Goal: Transaction & Acquisition: Purchase product/service

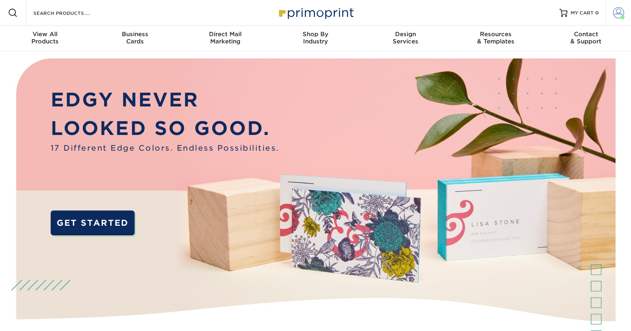
click at [617, 10] on span at bounding box center [618, 12] width 11 height 11
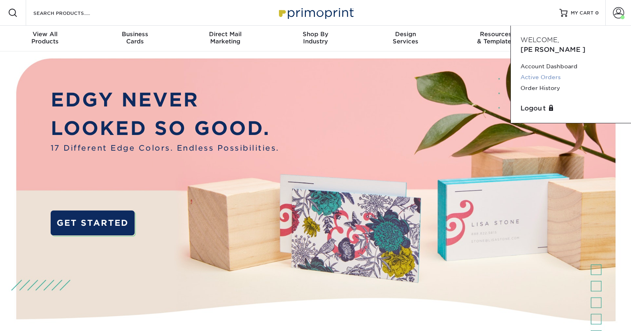
click at [548, 72] on link "Active Orders" at bounding box center [570, 77] width 101 height 11
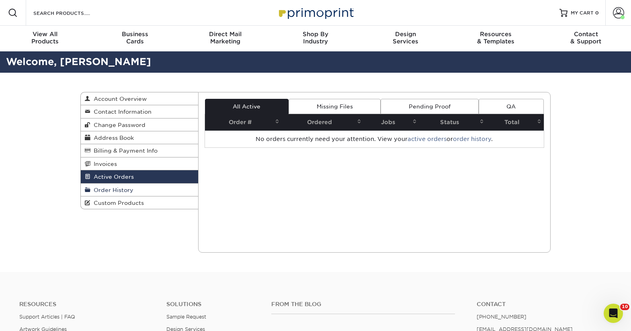
click at [161, 190] on link "Order History" at bounding box center [139, 190] width 117 height 13
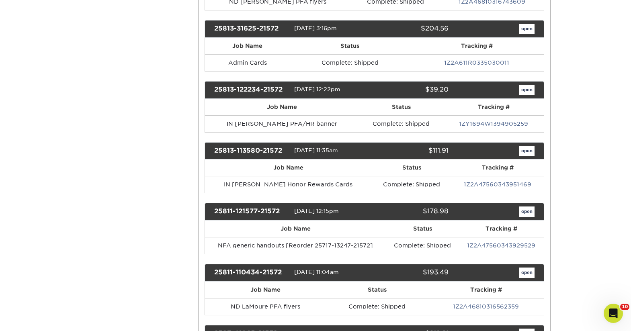
scroll to position [608, 0]
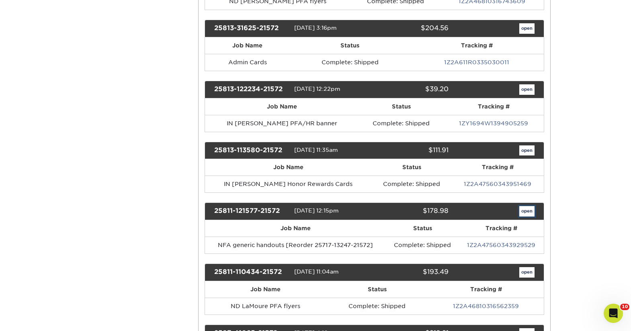
click at [525, 215] on link "open" at bounding box center [526, 211] width 15 height 10
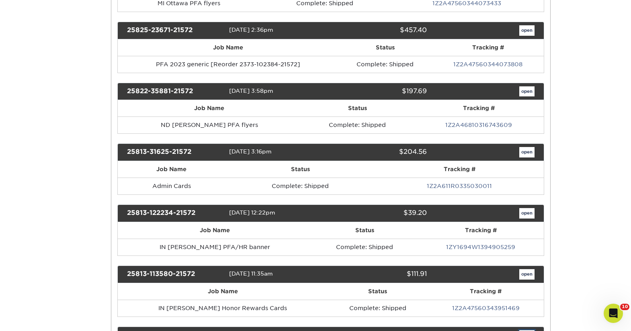
scroll to position [0, 0]
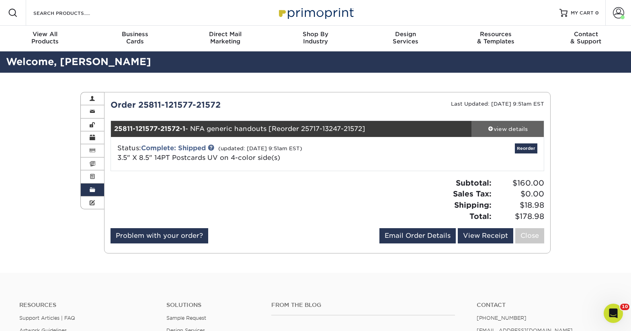
click at [515, 135] on link "view details" at bounding box center [507, 129] width 72 height 16
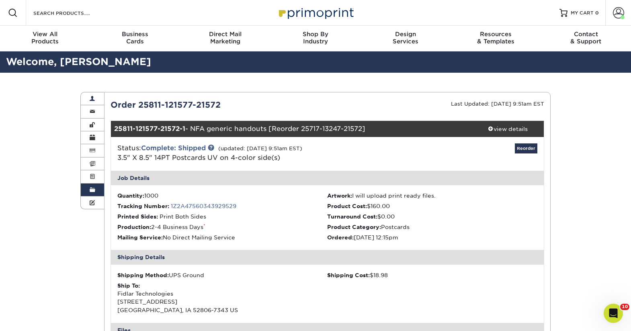
click at [92, 98] on span at bounding box center [93, 99] width 6 height 6
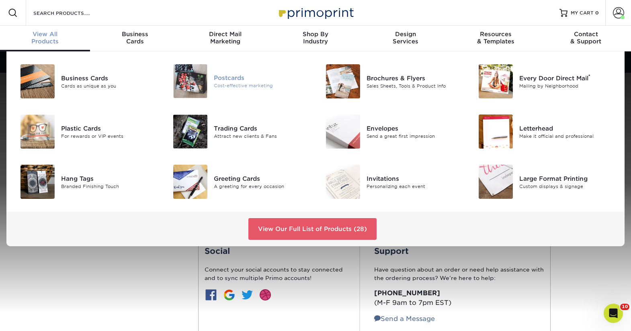
click at [260, 90] on div "Postcards Cost-effective marketing" at bounding box center [265, 81] width 102 height 34
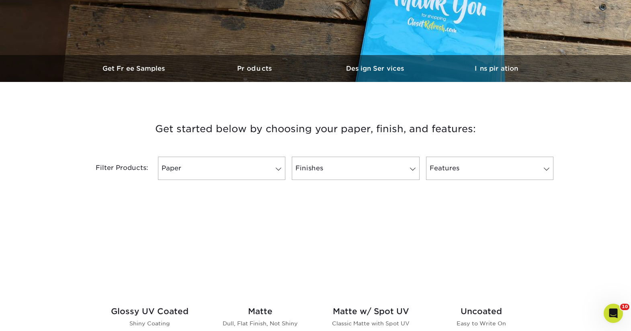
scroll to position [198, 0]
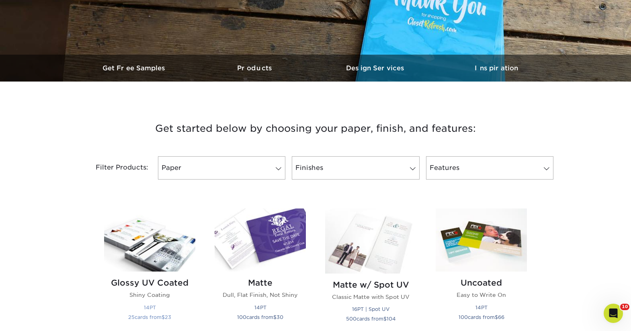
click at [148, 244] on img at bounding box center [149, 240] width 91 height 63
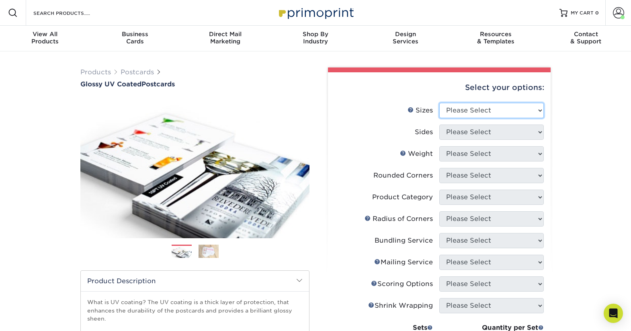
click at [491, 105] on select "Please Select 1.5" x 7" 2" x 4" 2" x 6" 2" x 7" 2" x 8" 2.12" x 5.5" 2.12" x 5.…" at bounding box center [491, 110] width 104 height 15
click at [439, 103] on select "Please Select 1.5" x 7" 2" x 4" 2" x 6" 2" x 7" 2" x 8" 2.12" x 5.5" 2.12" x 5.…" at bounding box center [491, 110] width 104 height 15
click at [500, 111] on select "Please Select 1.5" x 7" 2" x 4" 2" x 6" 2" x 7" 2" x 8" 2.12" x 5.5" 2.12" x 5.…" at bounding box center [491, 110] width 104 height 15
select select "3.50x8.50"
click at [439, 103] on select "Please Select 1.5" x 7" 2" x 4" 2" x 6" 2" x 7" 2" x 8" 2.12" x 5.5" 2.12" x 5.…" at bounding box center [491, 110] width 104 height 15
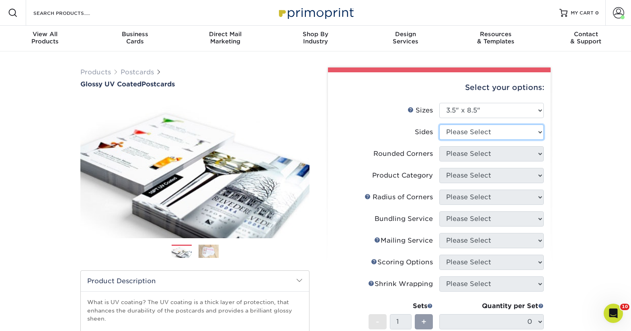
click at [506, 137] on select "Please Select Print Both Sides Print Front Only" at bounding box center [491, 132] width 104 height 15
select select "13abbda7-1d64-4f25-8bb2-c179b224825d"
click at [439, 125] on select "Please Select Print Both Sides Print Front Only" at bounding box center [491, 132] width 104 height 15
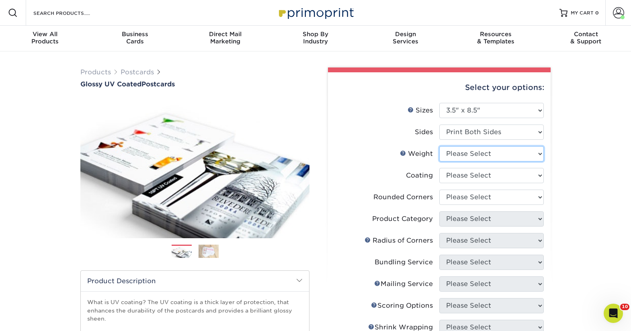
click at [503, 152] on select "Please Select 16PT 14PT 18PT C1S" at bounding box center [491, 153] width 104 height 15
select select "14PT"
click at [439, 146] on select "Please Select 16PT 14PT 18PT C1S" at bounding box center [491, 153] width 104 height 15
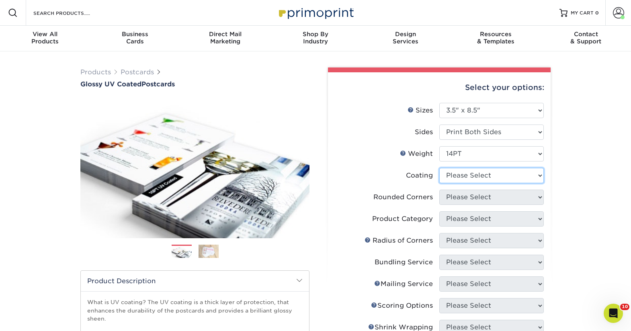
drag, startPoint x: 498, startPoint y: 176, endPoint x: 488, endPoint y: 208, distance: 33.2
click at [488, 208] on ul "Sizes Help Sizes Please Select 1.5" x 7" 2" x 4" 2" x 6" 2" x 7" 2" x 8" 2.12" …" at bounding box center [439, 269] width 210 height 332
select select "ae367451-b2b8-45df-a344-0f05b6a12993"
click at [439, 168] on select at bounding box center [491, 175] width 104 height 15
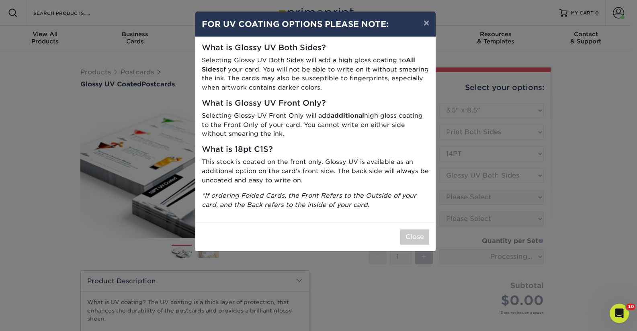
click at [488, 206] on div "× FOR UV COATING OPTIONS PLEASE NOTE: What is Glossy UV Both Sides? Selecting G…" at bounding box center [318, 165] width 637 height 331
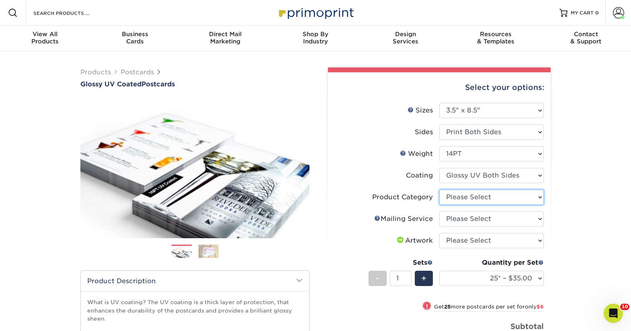
click at [500, 194] on select "Please Select Postcards" at bounding box center [491, 197] width 104 height 15
select select "9b7272e0-d6c8-4c3c-8e97-d3a1bcdab858"
click at [439, 190] on select "Please Select Postcards" at bounding box center [491, 197] width 104 height 15
click at [489, 220] on select "Please Select No Direct Mailing Service No, I will mail/stamp/imprint Direct Ma…" at bounding box center [491, 218] width 104 height 15
select select "3e5e9bdd-d78a-4c28-a41d-fe1407925ca6"
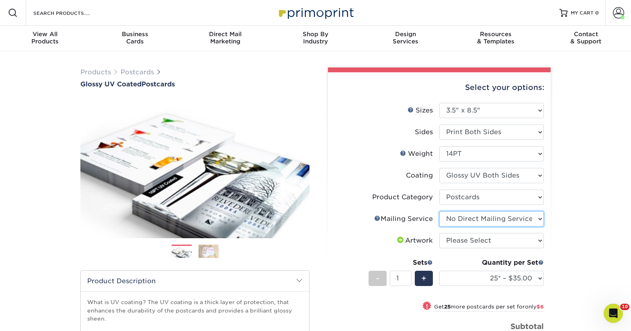
click at [439, 211] on select "Please Select No Direct Mailing Service No, I will mail/stamp/imprint Direct Ma…" at bounding box center [491, 218] width 104 height 15
click at [484, 242] on select "Please Select I will upload files I need a design - $150" at bounding box center [491, 240] width 104 height 15
select select "upload"
click at [439, 233] on select "Please Select I will upload files I need a design - $150" at bounding box center [491, 240] width 104 height 15
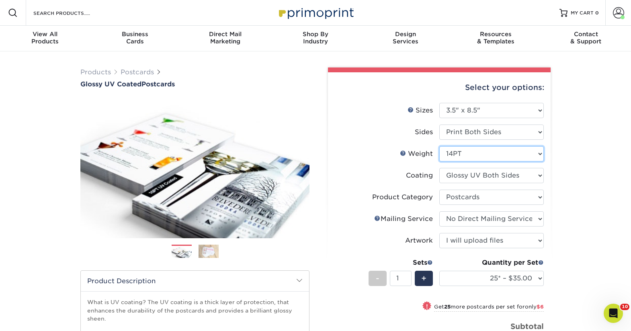
click at [514, 157] on select "Please Select 16PT 14PT 18PT C1S" at bounding box center [491, 153] width 104 height 15
select select "16PT"
click at [439, 146] on select "Please Select 16PT 14PT 18PT C1S" at bounding box center [491, 153] width 104 height 15
select select "-1"
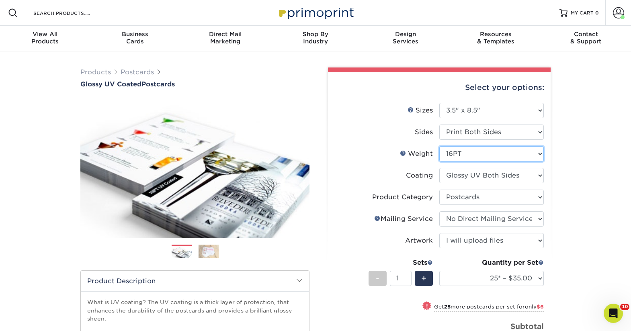
select select
select select "-1"
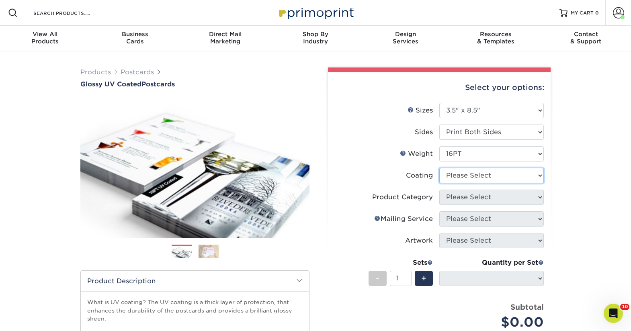
click at [530, 174] on select at bounding box center [491, 175] width 104 height 15
select select "ae367451-b2b8-45df-a344-0f05b6a12993"
click at [439, 168] on select at bounding box center [491, 175] width 104 height 15
select select "-1"
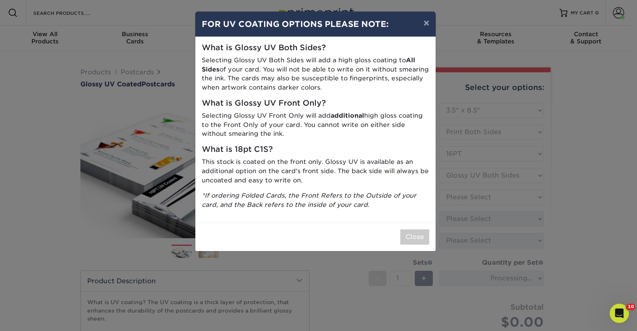
click at [514, 209] on div "× FOR UV COATING OPTIONS PLEASE NOTE: What is Glossy UV Both Sides? Selecting G…" at bounding box center [318, 165] width 637 height 331
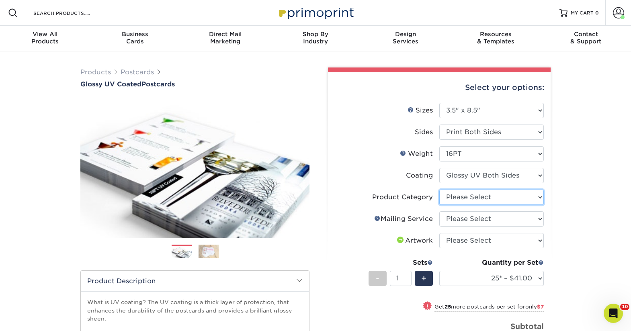
click at [511, 203] on select "Please Select Postcards" at bounding box center [491, 197] width 104 height 15
select select "9b7272e0-d6c8-4c3c-8e97-d3a1bcdab858"
click at [439, 190] on select "Please Select Postcards" at bounding box center [491, 197] width 104 height 15
click at [500, 222] on select "Please Select No Direct Mailing Service No, I will mail/stamp/imprint Direct Ma…" at bounding box center [491, 218] width 104 height 15
select select "3e5e9bdd-d78a-4c28-a41d-fe1407925ca6"
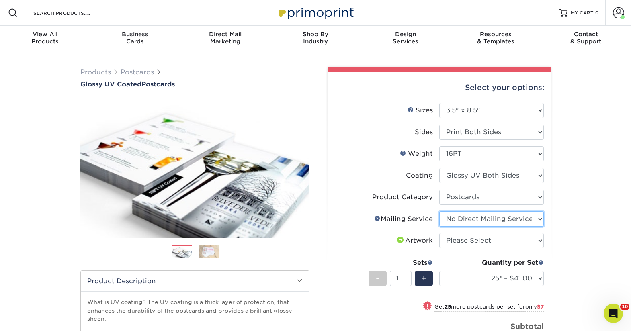
click at [439, 211] on select "Please Select No Direct Mailing Service No, I will mail/stamp/imprint Direct Ma…" at bounding box center [491, 218] width 104 height 15
click at [498, 241] on select "Please Select I will upload files I need a design - $150" at bounding box center [491, 240] width 104 height 15
select select "upload"
click at [439, 233] on select "Please Select I will upload files I need a design - $150" at bounding box center [491, 240] width 104 height 15
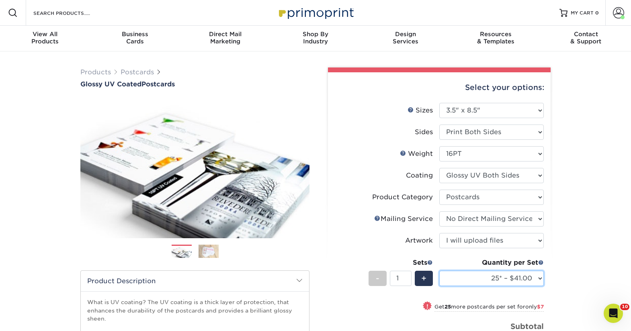
click at [493, 278] on select "25* – $41.00 50* – $48.00 75* – $56.00 100* – $72.00 250* – $118.00 500 – $163.…" at bounding box center [491, 278] width 104 height 15
select select "1000 – $188.00"
click at [439, 271] on select "25* – $41.00 50* – $48.00 75* – $56.00 100* – $72.00 250* – $118.00 500 – $163.…" at bounding box center [491, 278] width 104 height 15
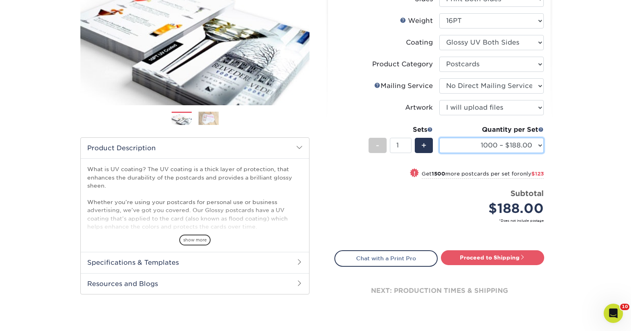
scroll to position [133, 0]
click at [477, 250] on div "Select your options: Sizes Help Sizes Please Select 1.5" x 7" 2" x 4" 2" x 6" 2…" at bounding box center [439, 130] width 223 height 382
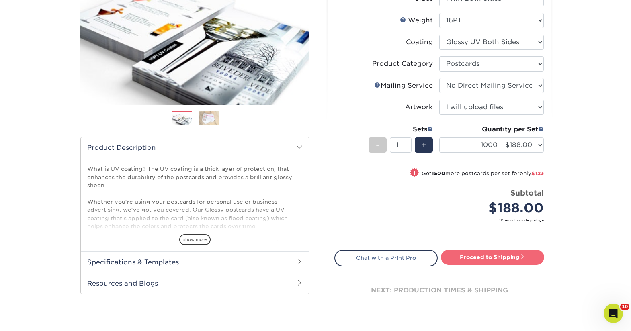
click at [477, 254] on link "Proceed to Shipping" at bounding box center [492, 257] width 103 height 14
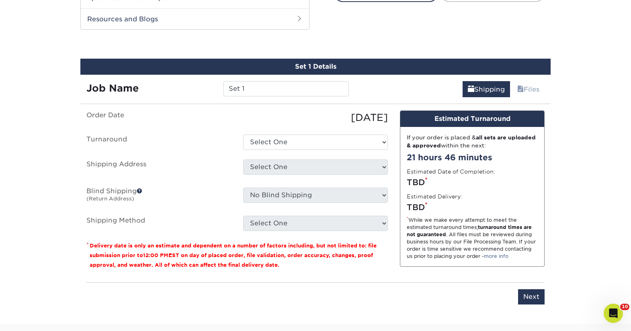
scroll to position [406, 0]
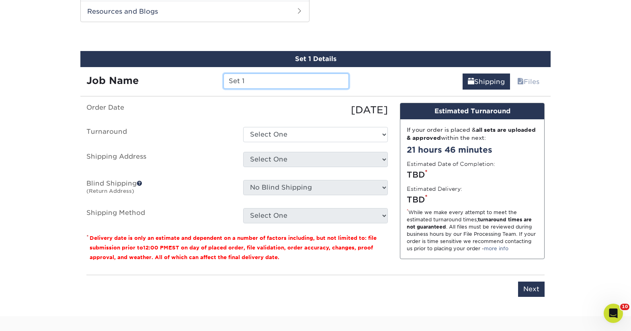
click at [324, 76] on input "Set 1" at bounding box center [285, 81] width 125 height 15
type input "NFA flyers for notaries"
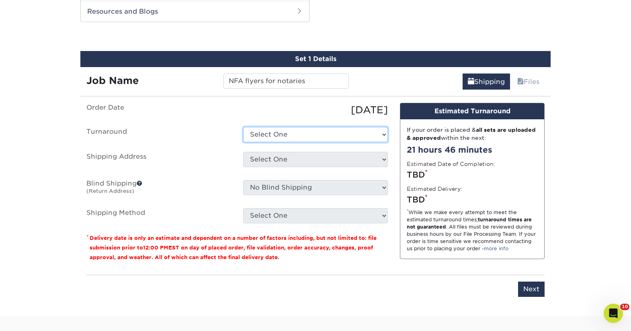
click at [319, 132] on select "Select One 2-4 Business Days 2 Day Next Business Day" at bounding box center [315, 134] width 145 height 15
select select "7e884d20-17a5-4432-9bef-5ec38fa410f0"
click at [243, 127] on select "Select One 2-4 Business Days 2 Day Next Business Day" at bounding box center [315, 134] width 145 height 15
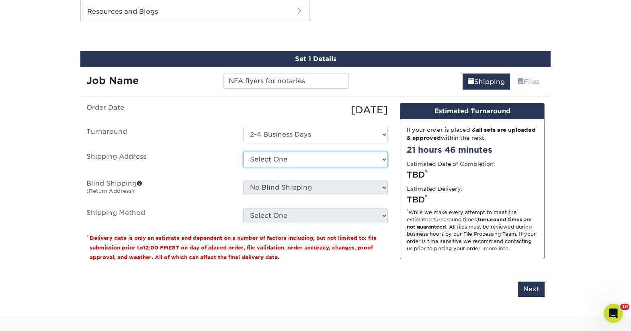
click at [318, 156] on select "Select One 1A Ryan Gunter ARCleburne ARConway ARFranklin ARMontgomery AROuachit…" at bounding box center [315, 159] width 145 height 15
select select "210660"
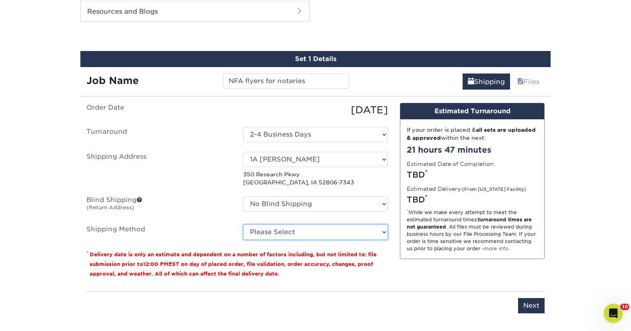
click at [318, 232] on select "Please Select Ground Shipping (+$19.42) 3 Day Shipping Service (+$30.79) 2 Day …" at bounding box center [315, 232] width 145 height 15
select select "12"
click at [243, 225] on select "Please Select Ground Shipping (+$19.42) 3 Day Shipping Service (+$30.79) 2 Day …" at bounding box center [315, 232] width 145 height 15
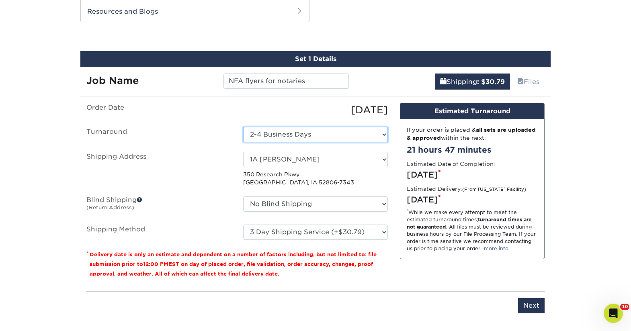
click at [363, 131] on select "Select One 2-4 Business Days 2 Day Next Business Day" at bounding box center [315, 134] width 145 height 15
select select "4311bab4-6ebb-4639-a491-c1638b95bf3d"
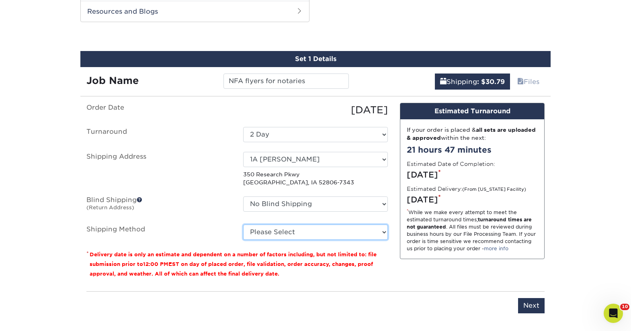
click at [340, 229] on select "Please Select Ground Shipping (+$19.42) 3 Day Shipping Service (+$30.79) 2 Day …" at bounding box center [315, 232] width 145 height 15
select select "03"
click at [243, 225] on select "Please Select Ground Shipping (+$19.42) 3 Day Shipping Service (+$30.79) 2 Day …" at bounding box center [315, 232] width 145 height 15
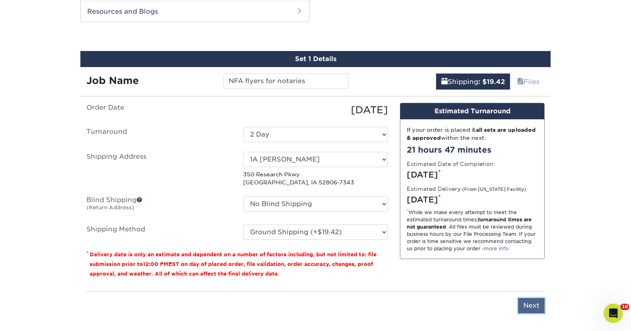
click at [529, 298] on input "Next" at bounding box center [531, 305] width 27 height 15
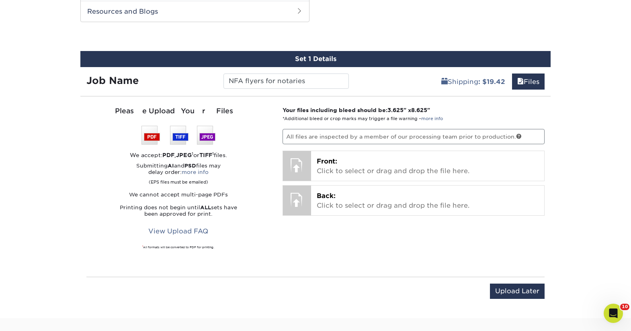
click at [385, 181] on div "Your files including bleed should be: 3.625 " x 8.625 " *Additional bleed or cr…" at bounding box center [414, 186] width 275 height 161
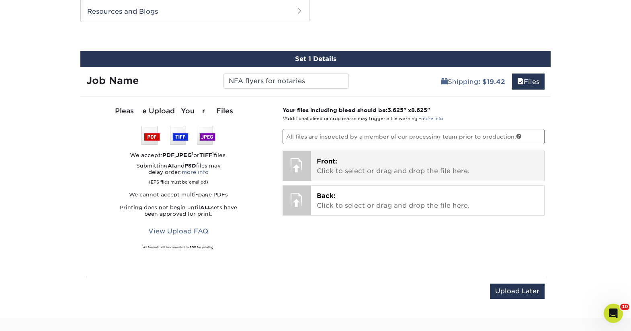
click at [392, 165] on p "Front: Click to select or drag and drop the file here." at bounding box center [428, 166] width 222 height 19
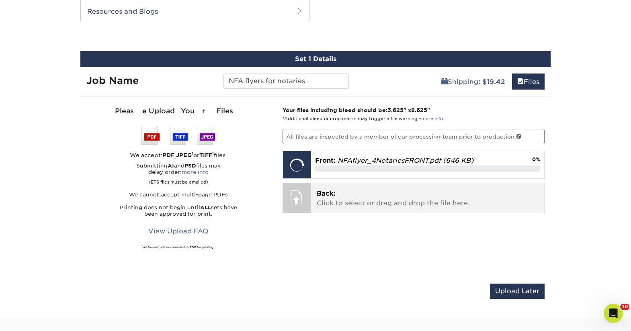
click at [433, 203] on p "Back: Click to select or drag and drop the file here." at bounding box center [428, 198] width 222 height 19
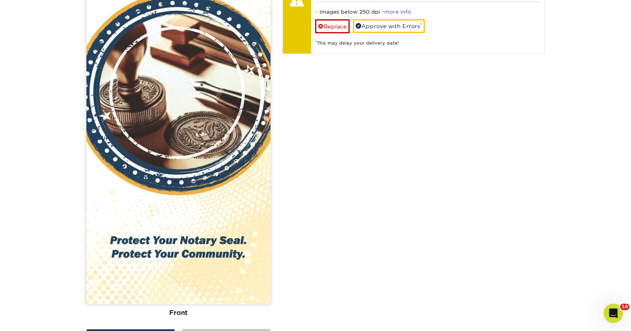
scroll to position [660, 0]
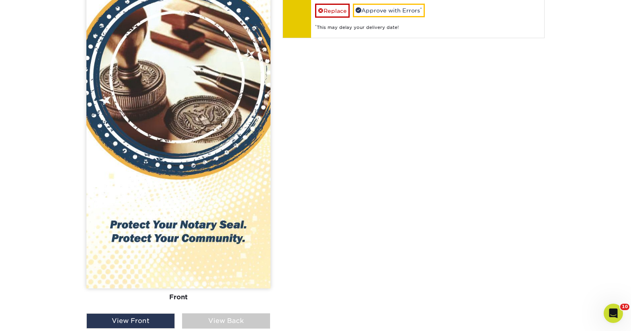
click at [240, 313] on div "View Back" at bounding box center [226, 320] width 88 height 15
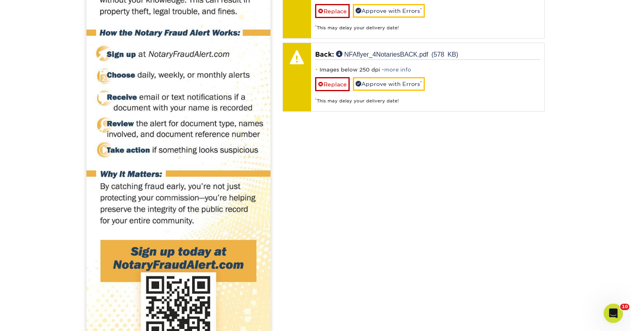
scroll to position [586, 0]
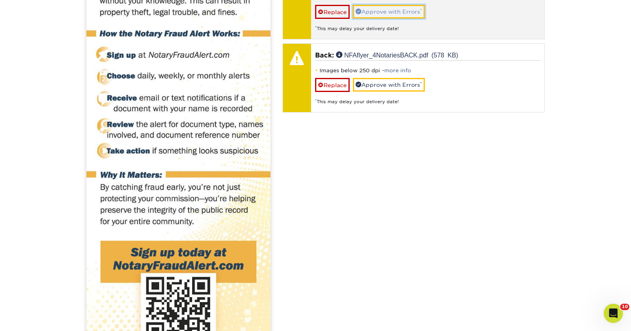
click at [420, 14] on link "Approve with Errors *" at bounding box center [389, 12] width 72 height 14
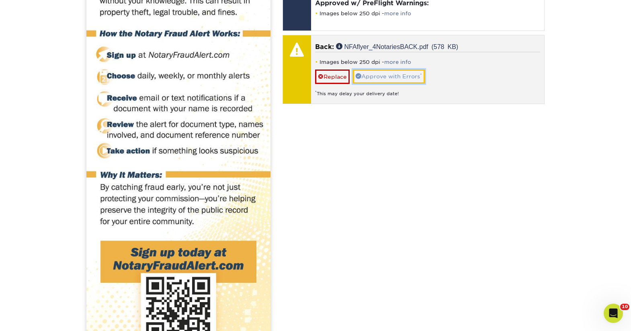
click at [405, 74] on link "Approve with Errors *" at bounding box center [389, 77] width 72 height 14
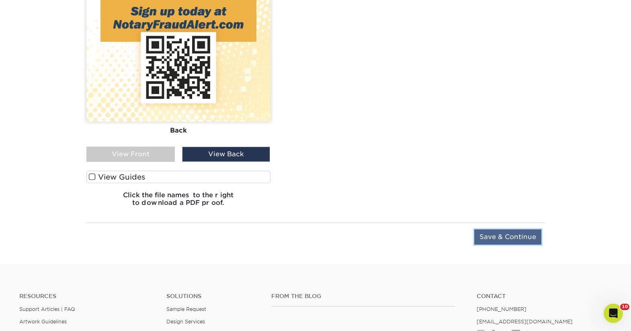
click at [527, 236] on input "Save & Continue" at bounding box center [507, 236] width 67 height 15
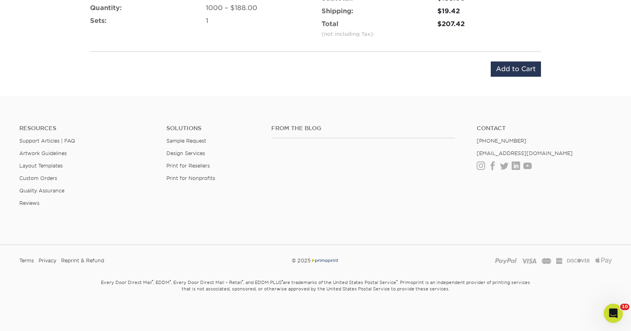
scroll to position [553, 0]
click at [511, 67] on input "Add to Cart" at bounding box center [516, 68] width 50 height 15
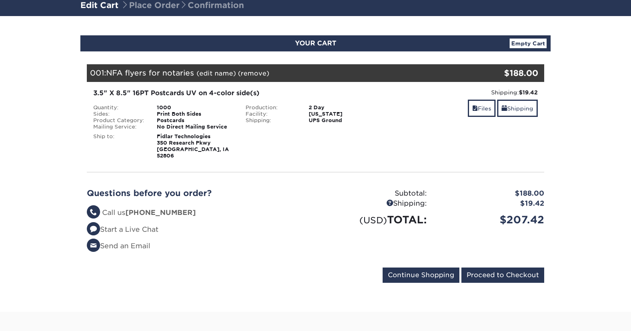
scroll to position [58, 0]
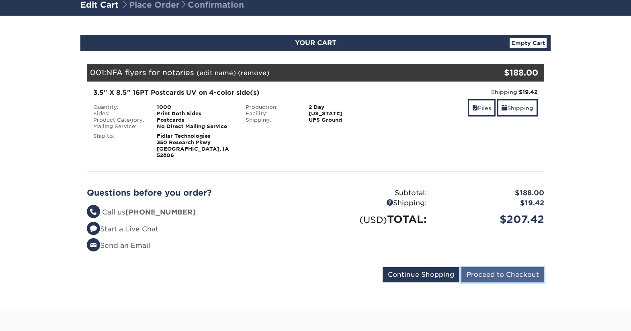
click at [521, 271] on input "Proceed to Checkout" at bounding box center [502, 274] width 83 height 15
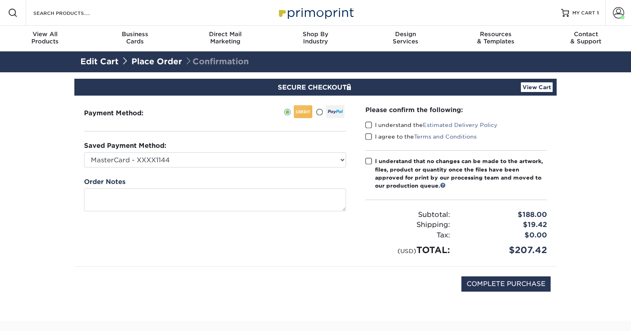
click at [328, 168] on div "Payment Method:" at bounding box center [214, 181] width 281 height 171
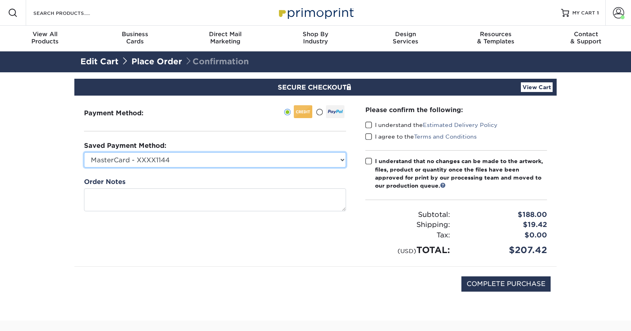
click at [328, 162] on select "MasterCard - XXXX1144 Visa - XXXX9276 MasterCard - XXXX0651 MasterCard - XXXX77…" at bounding box center [215, 159] width 262 height 15
select select "70136"
click at [84, 152] on select "MasterCard - XXXX1144 Visa - XXXX9276 MasterCard - XXXX0651 MasterCard - XXXX77…" at bounding box center [215, 159] width 262 height 15
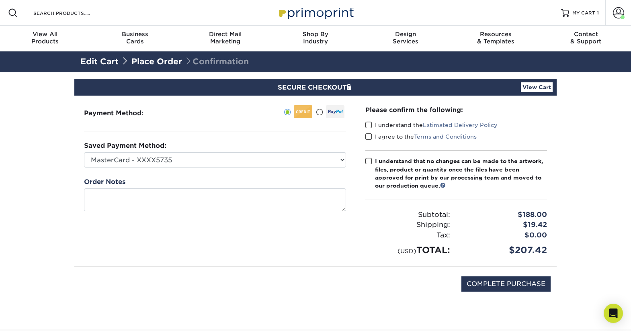
click at [367, 124] on span at bounding box center [368, 125] width 7 height 8
click at [0, 0] on input "I understand the Estimated Delivery Policy" at bounding box center [0, 0] width 0 height 0
click at [367, 134] on span at bounding box center [368, 137] width 7 height 8
click at [0, 0] on input "I agree to the Terms and Conditions" at bounding box center [0, 0] width 0 height 0
click at [367, 161] on span at bounding box center [368, 162] width 7 height 8
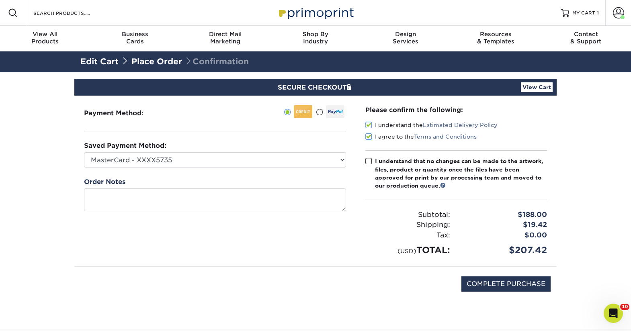
click at [0, 0] on input "I understand that no changes can be made to the artwork, files, product or quan…" at bounding box center [0, 0] width 0 height 0
click at [502, 284] on input "COMPLETE PURCHASE" at bounding box center [505, 284] width 89 height 15
type input "PROCESSING, PLEASE WAIT..."
